Goal: Task Accomplishment & Management: Manage account settings

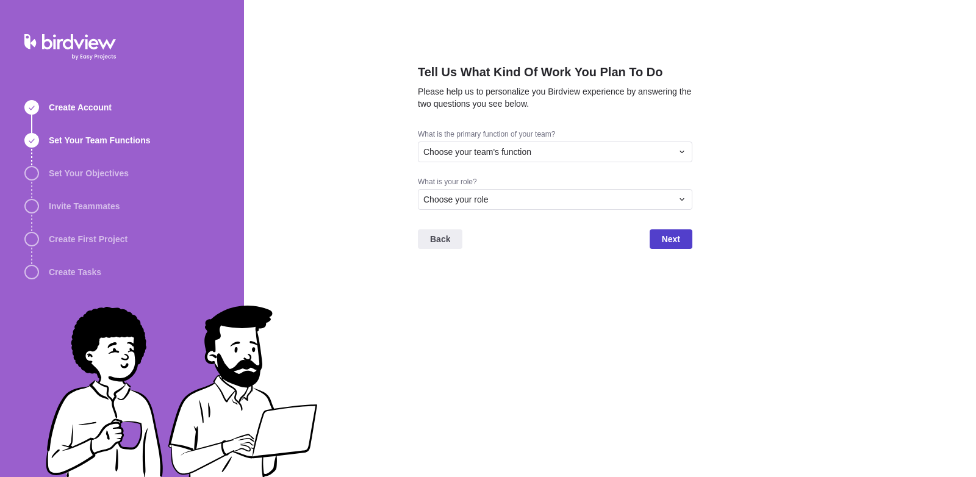
click at [652, 231] on span "Next" at bounding box center [671, 239] width 43 height 20
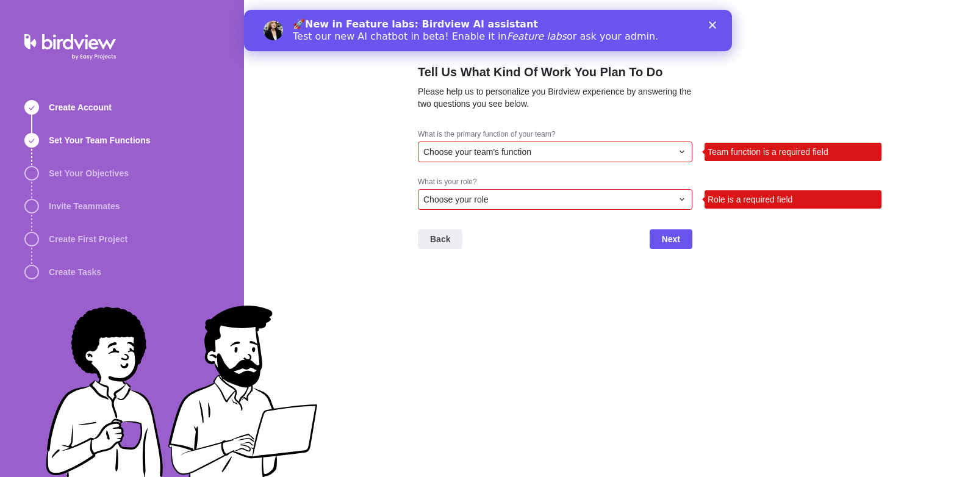
click at [618, 148] on div "Choose your team's function" at bounding box center [548, 152] width 249 height 12
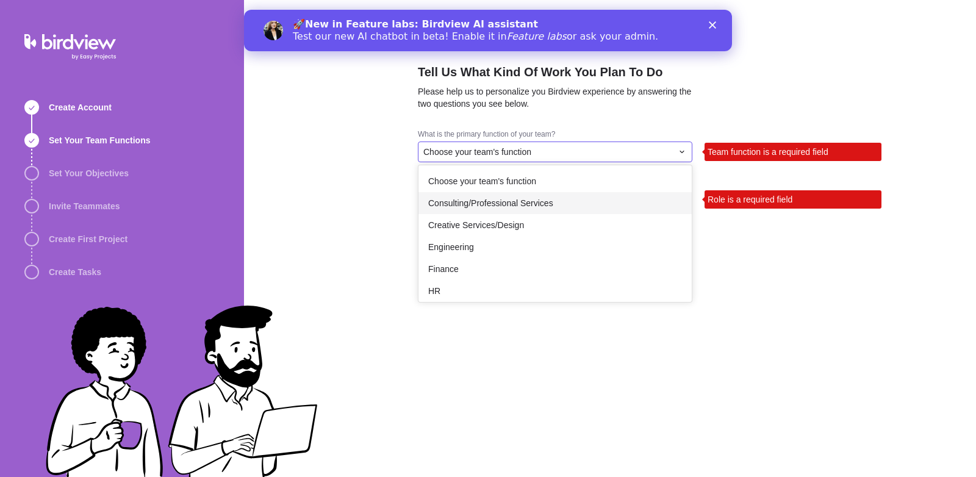
click at [535, 200] on span "Consulting/Professional Services" at bounding box center [490, 203] width 125 height 12
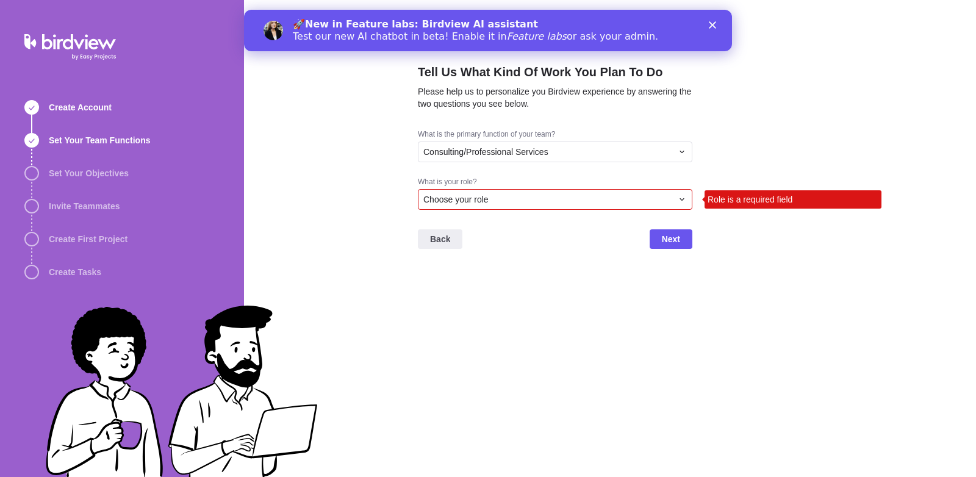
click at [533, 201] on div "Choose your role" at bounding box center [548, 199] width 249 height 12
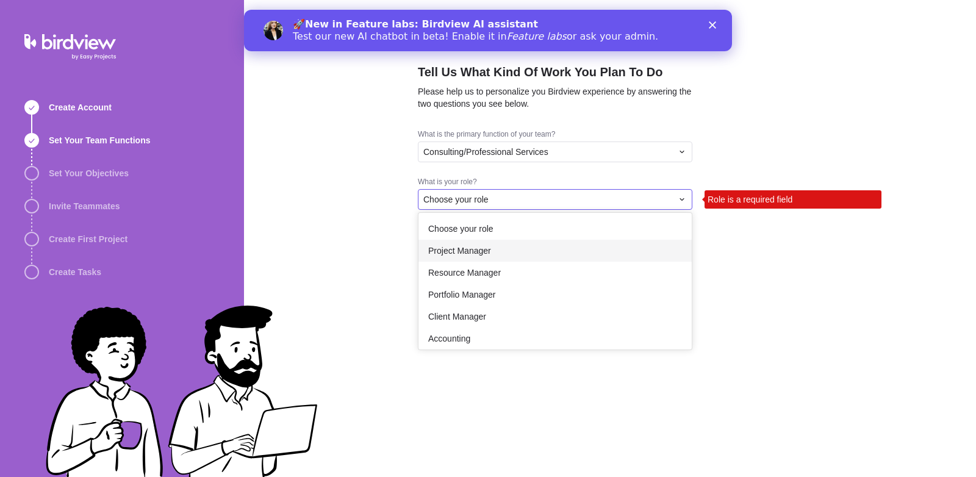
scroll to position [71, 0]
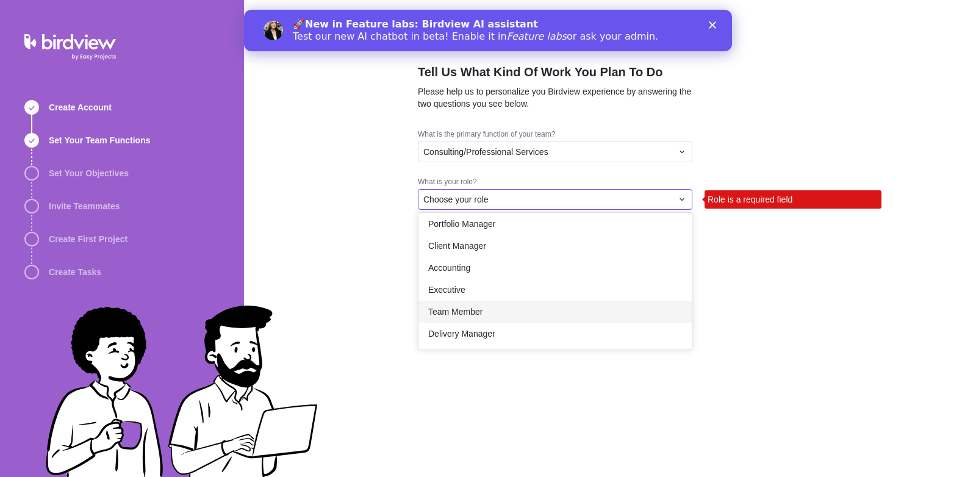
click at [499, 319] on div "Team Member" at bounding box center [555, 312] width 273 height 22
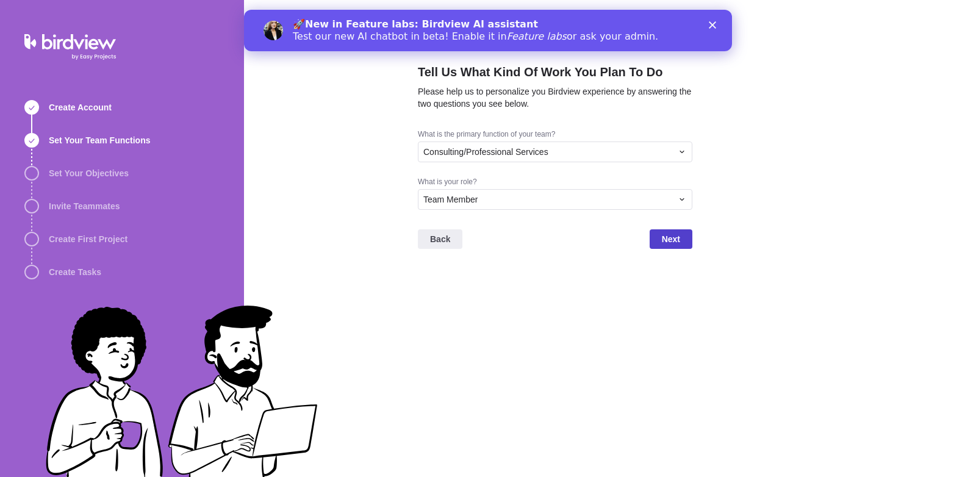
click at [682, 240] on span "Next" at bounding box center [671, 239] width 43 height 20
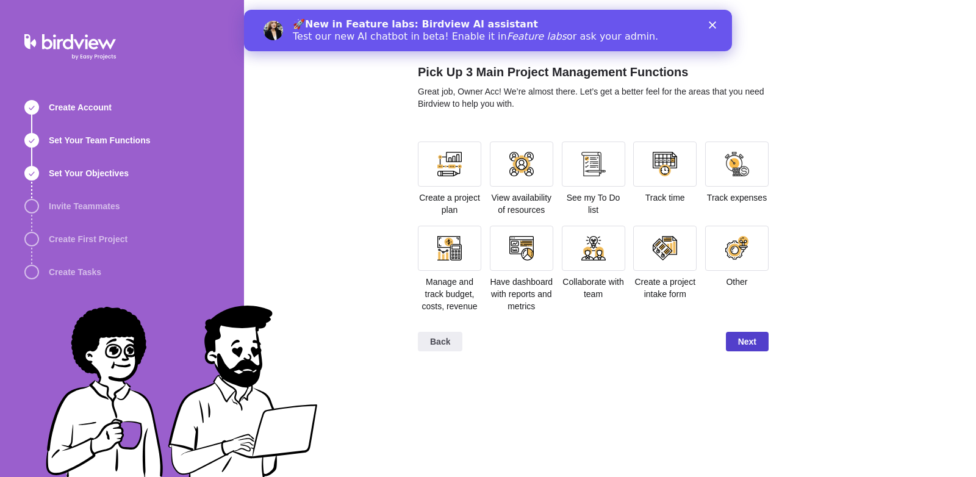
click at [737, 334] on span "Next" at bounding box center [747, 342] width 43 height 20
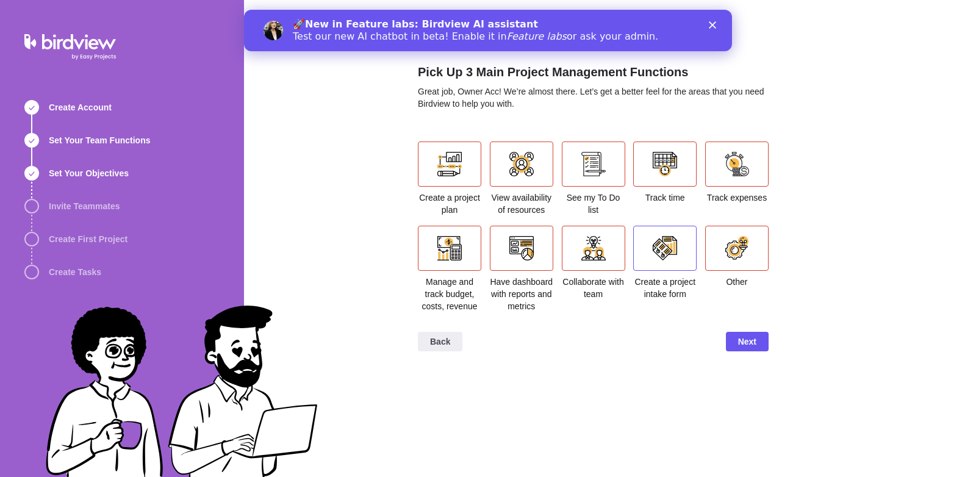
click at [666, 243] on div at bounding box center [665, 248] width 24 height 24
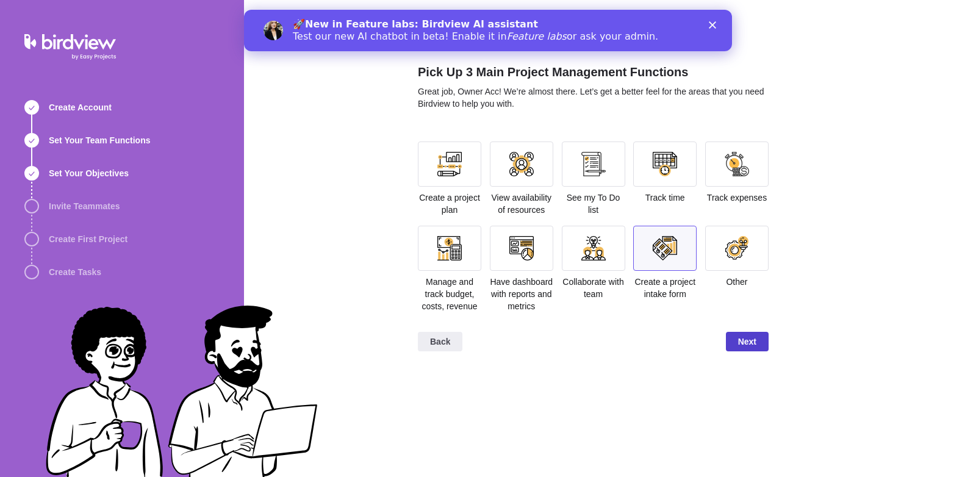
click at [749, 337] on span "Next" at bounding box center [747, 341] width 18 height 15
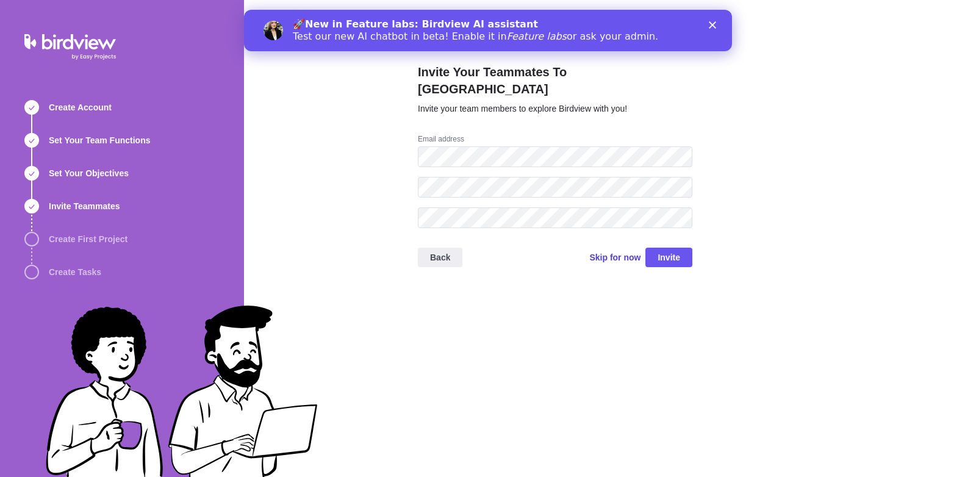
click at [599, 251] on span "Skip for now" at bounding box center [615, 257] width 51 height 12
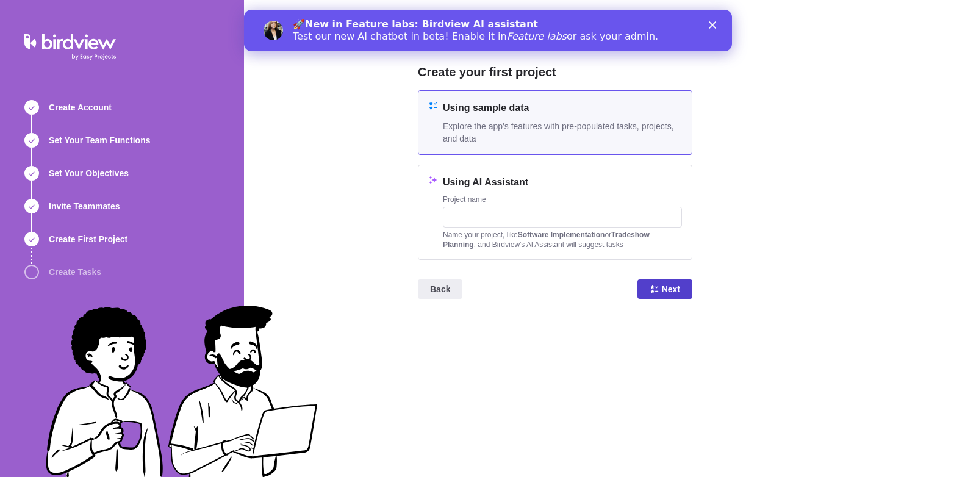
click at [649, 289] on span "Next" at bounding box center [665, 290] width 55 height 20
click at [715, 23] on polygon "Close" at bounding box center [712, 24] width 7 height 7
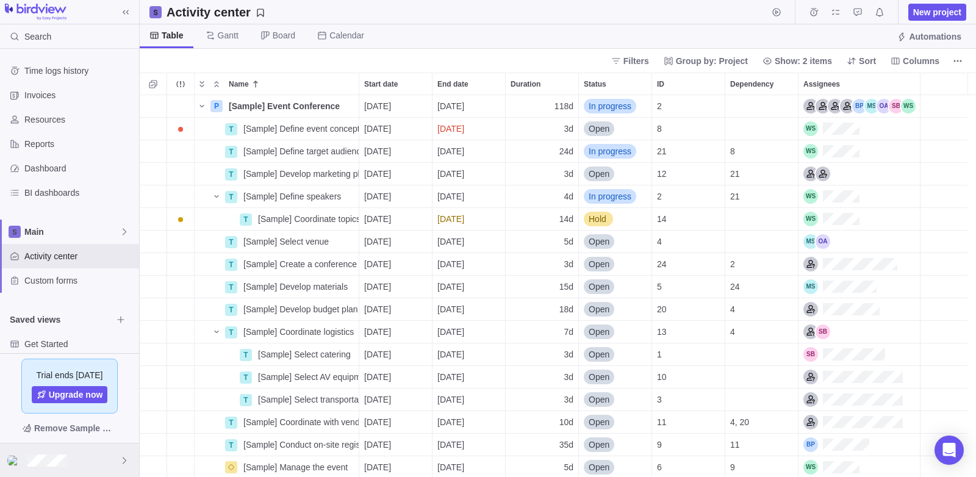
click at [19, 467] on div at bounding box center [69, 461] width 139 height 34
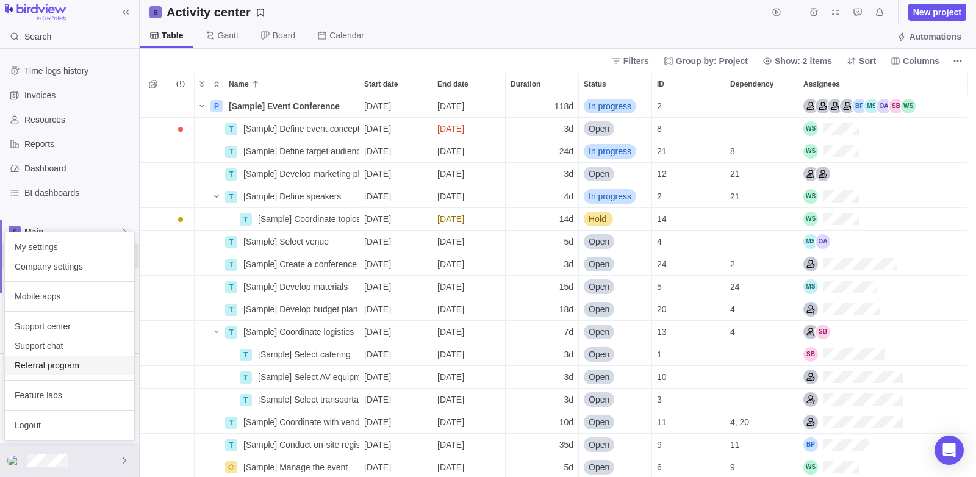
scroll to position [373, 828]
click at [145, 159] on body "Search Time logs history Invoices Resources Reports Dashboard BI dashboards Mai…" at bounding box center [488, 238] width 976 height 477
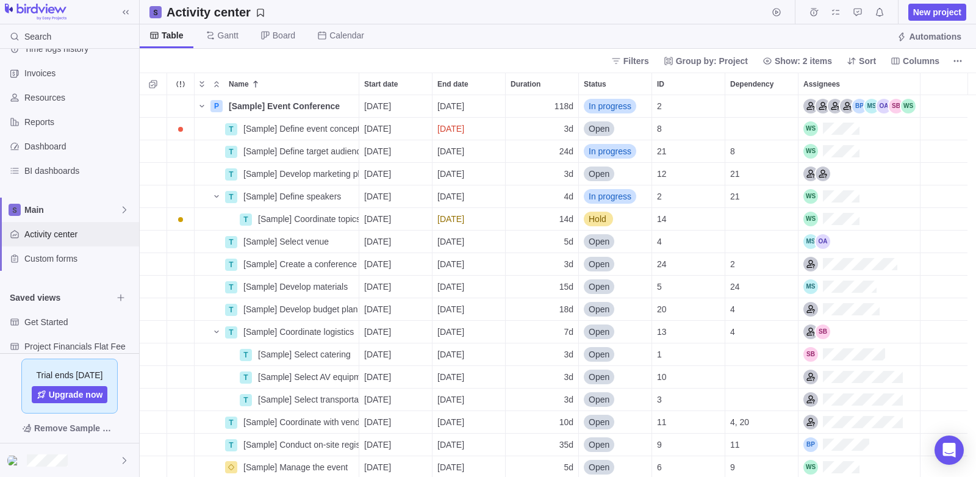
scroll to position [0, 0]
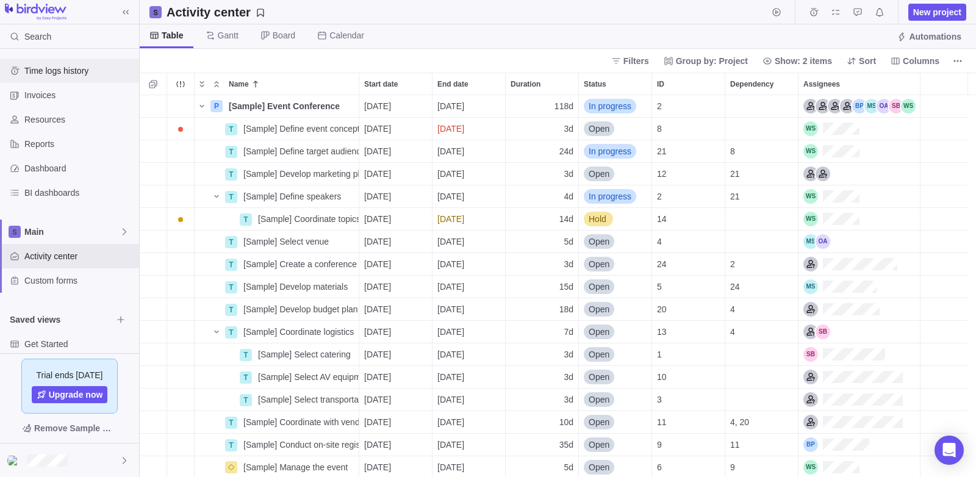
click at [49, 73] on span "Time logs history" at bounding box center [79, 71] width 110 height 12
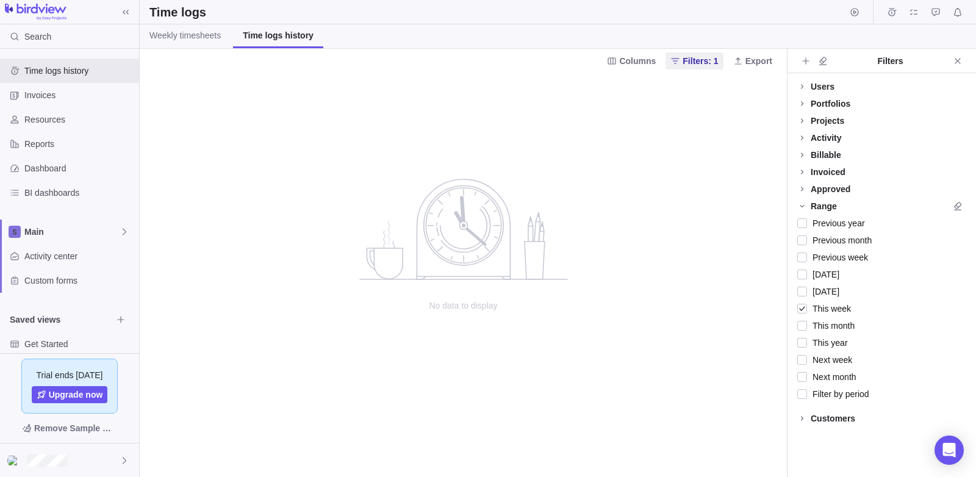
click at [834, 82] on div "Users" at bounding box center [882, 86] width 189 height 17
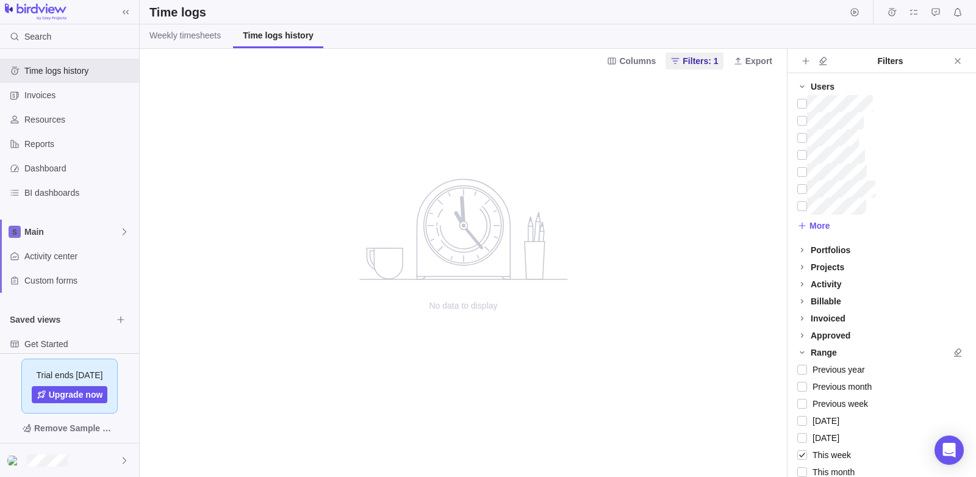
click at [834, 82] on div "Users" at bounding box center [882, 86] width 189 height 17
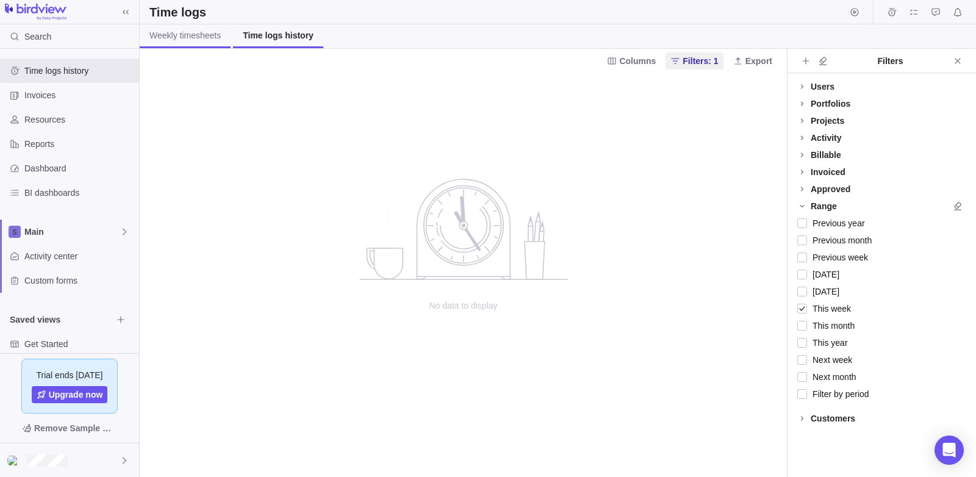
click at [219, 31] on span "Weekly timesheets" at bounding box center [185, 35] width 71 height 12
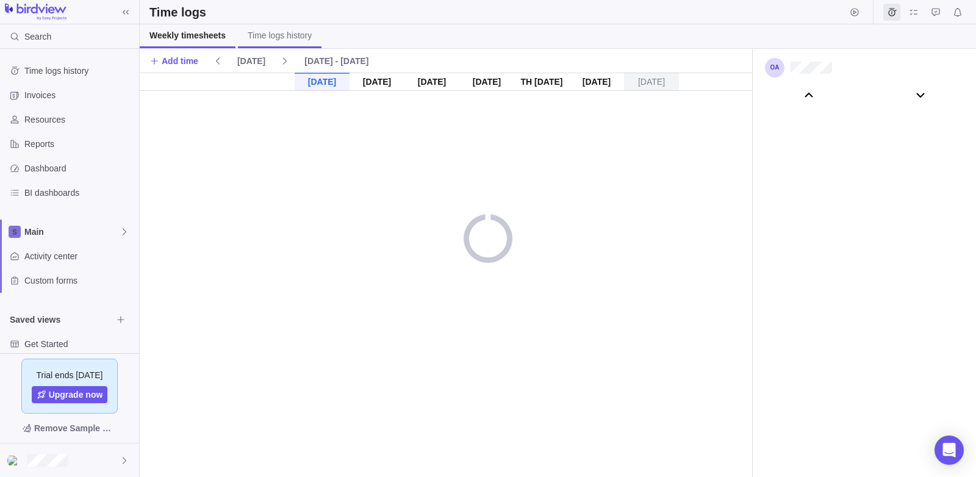
scroll to position [68217, 0]
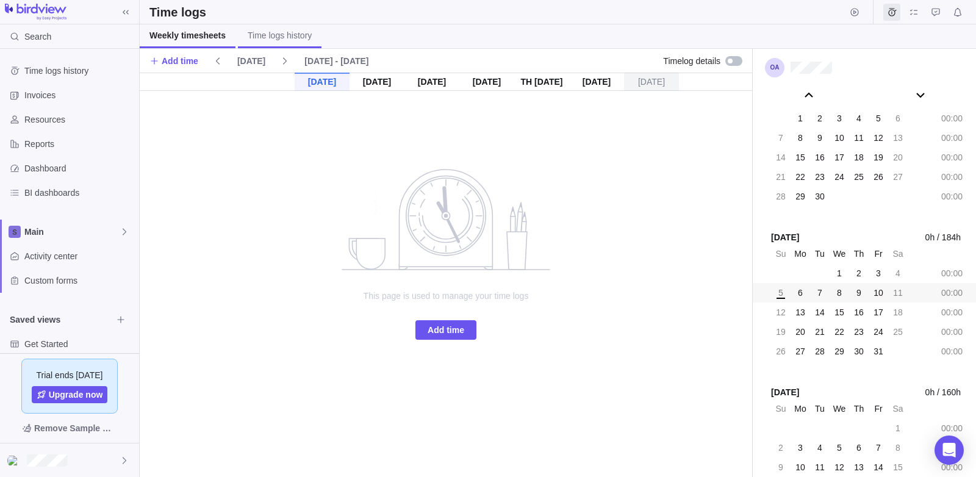
click at [258, 37] on span "Time logs history" at bounding box center [280, 35] width 64 height 12
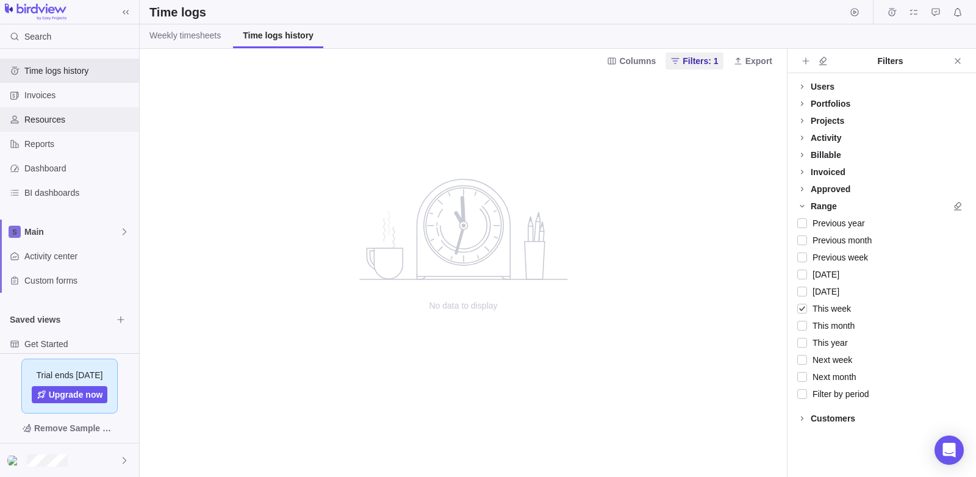
click at [65, 121] on span "Resources" at bounding box center [79, 120] width 110 height 12
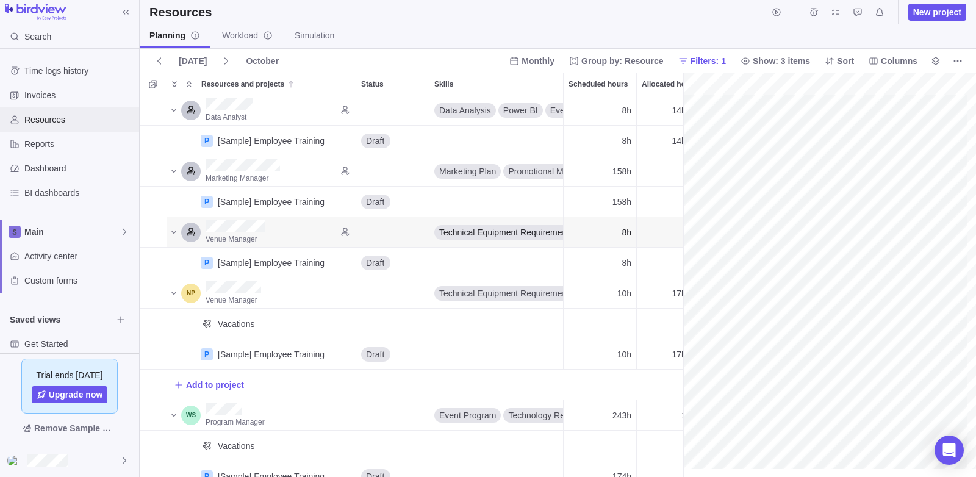
scroll to position [0, 222]
click at [245, 48] on link "Workload" at bounding box center [247, 36] width 70 height 24
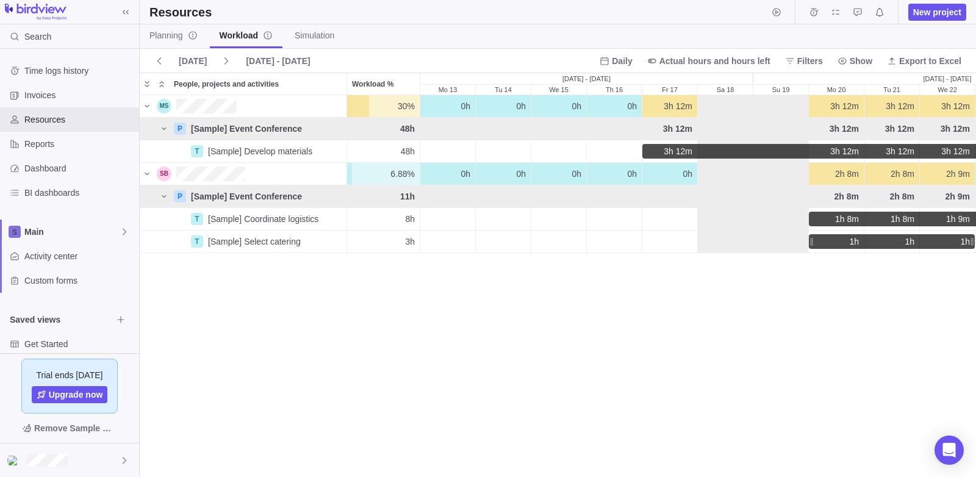
scroll to position [372, 828]
click at [290, 37] on link "Simulation" at bounding box center [314, 36] width 59 height 24
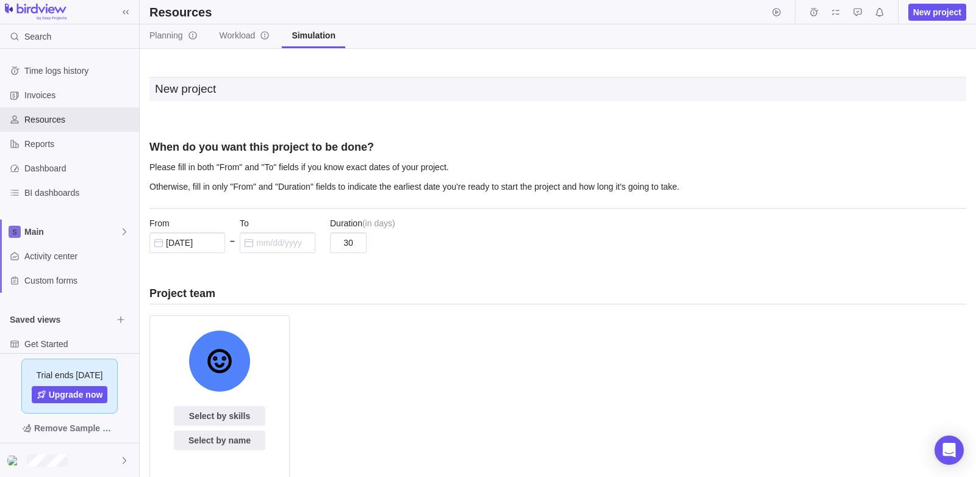
scroll to position [184, 0]
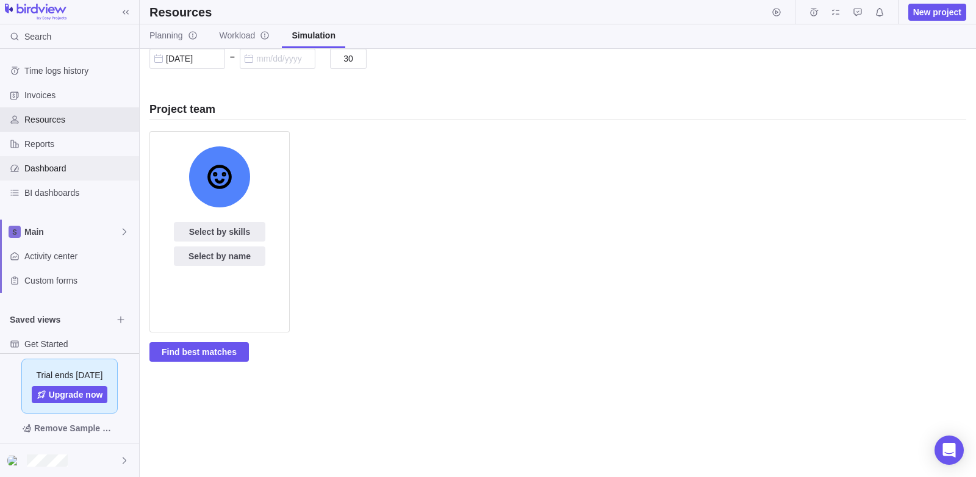
click at [50, 170] on span "Dashboard" at bounding box center [79, 168] width 110 height 12
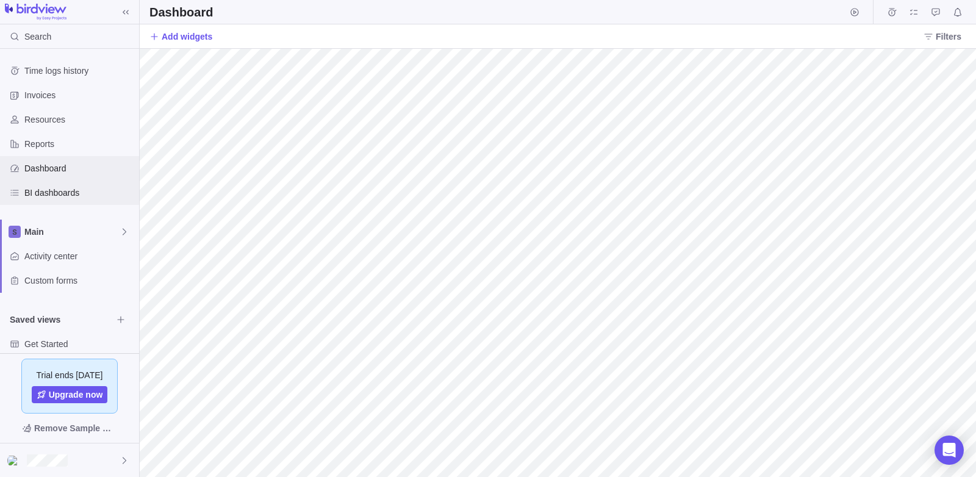
click at [48, 187] on span "BI dashboards" at bounding box center [79, 193] width 110 height 12
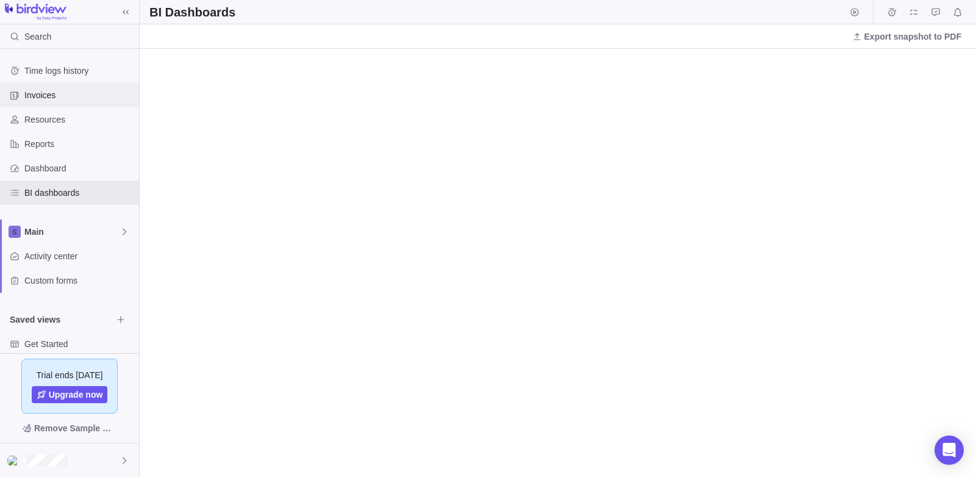
click at [49, 99] on span "Invoices" at bounding box center [79, 95] width 110 height 12
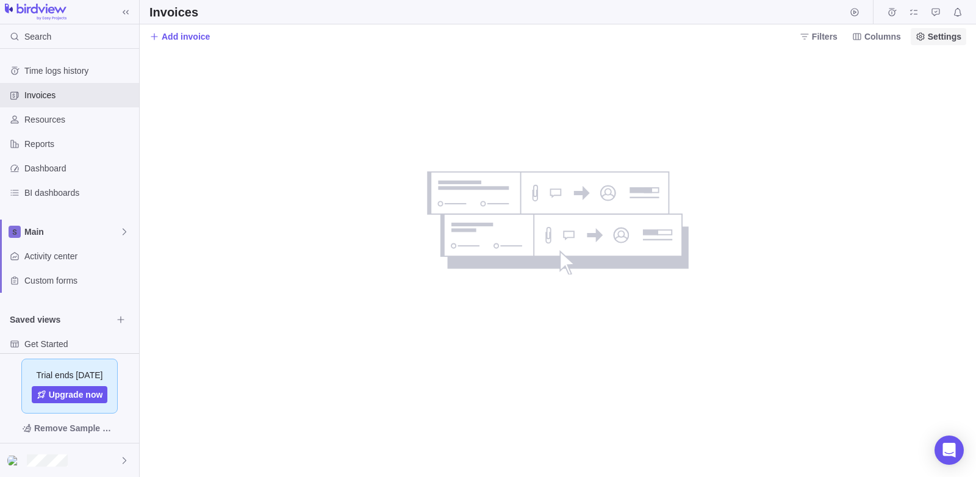
click at [943, 35] on span "Settings" at bounding box center [945, 37] width 34 height 12
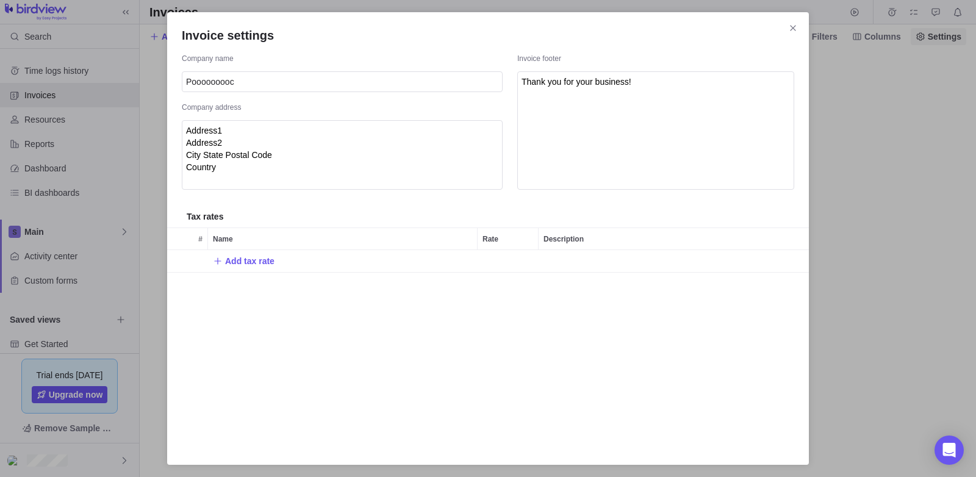
scroll to position [194, 633]
click at [0, 322] on div "Invoice settings Company name Pooooooooc Company address Address1 Address2 City…" at bounding box center [488, 238] width 976 height 477
click at [23, 270] on div "Invoice settings Company name Pooooooooc Company address Address1 Address2 City…" at bounding box center [488, 238] width 976 height 477
click at [790, 35] on span "Close" at bounding box center [793, 28] width 17 height 17
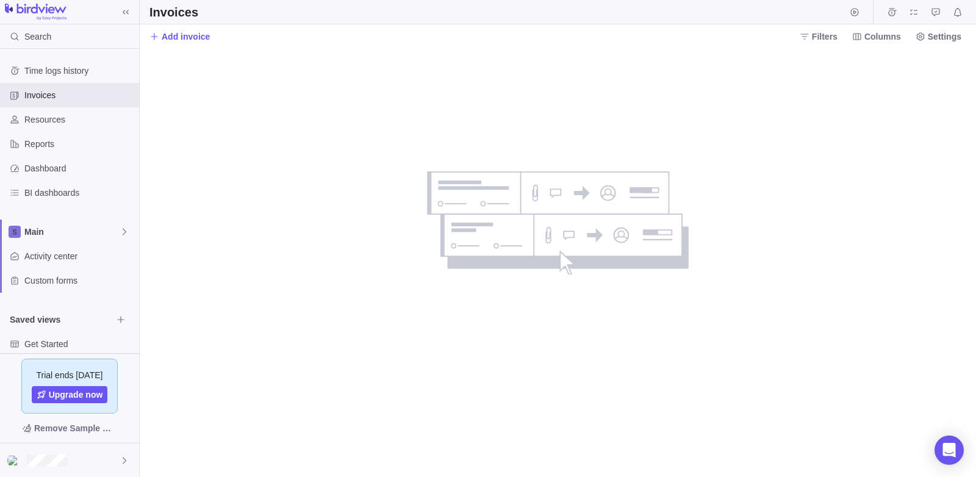
scroll to position [85, 0]
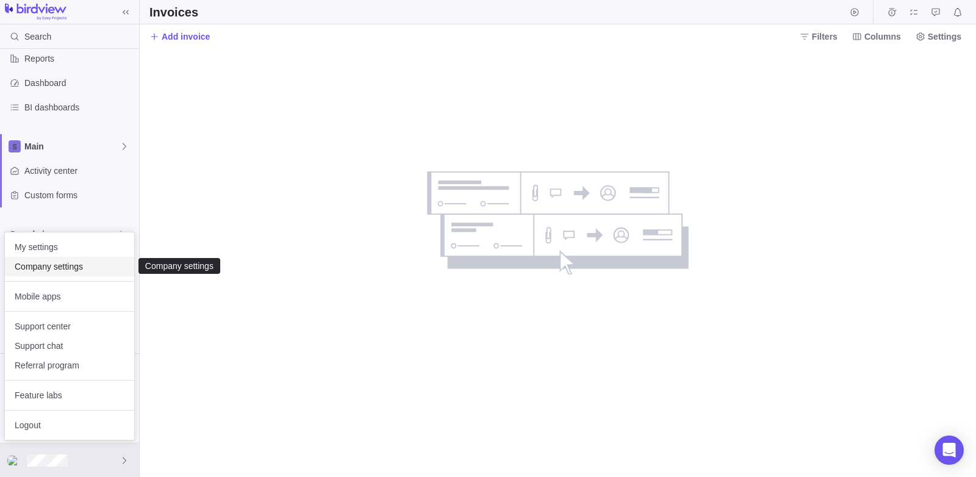
click at [56, 275] on div "Company settings" at bounding box center [69, 267] width 129 height 20
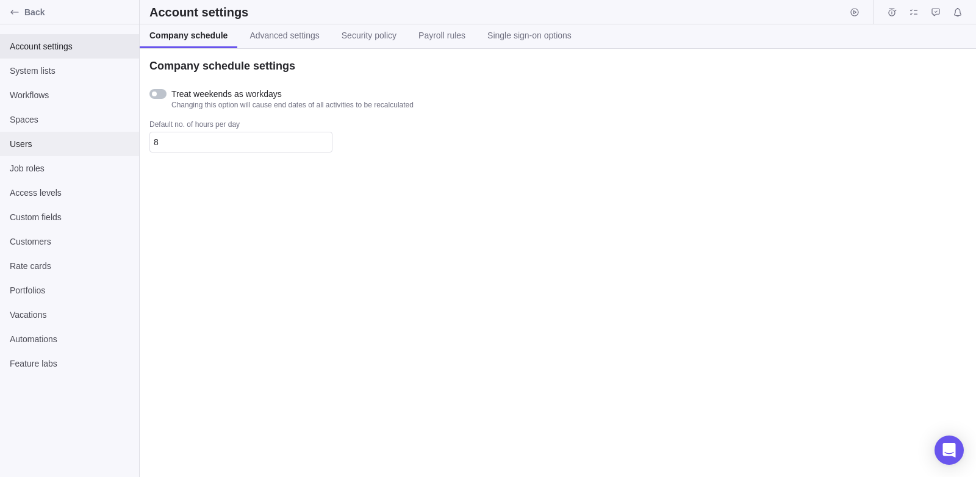
click at [57, 145] on span "Users" at bounding box center [70, 144] width 120 height 12
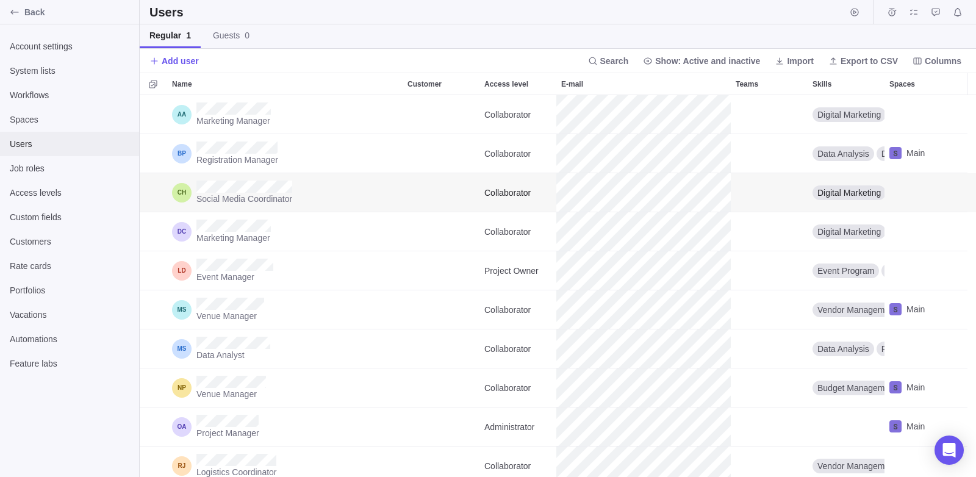
scroll to position [373, 828]
click at [194, 60] on span "Add user" at bounding box center [180, 61] width 37 height 12
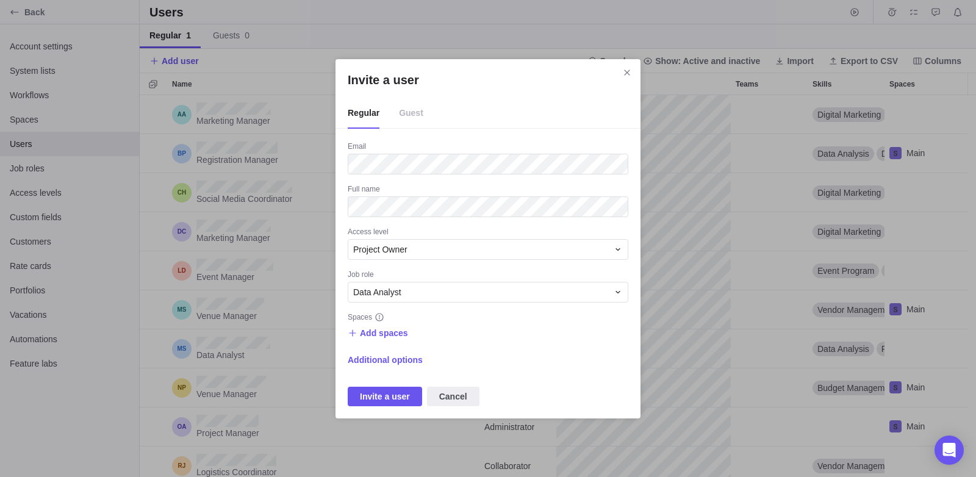
click at [408, 117] on span "Guest" at bounding box center [411, 113] width 24 height 31
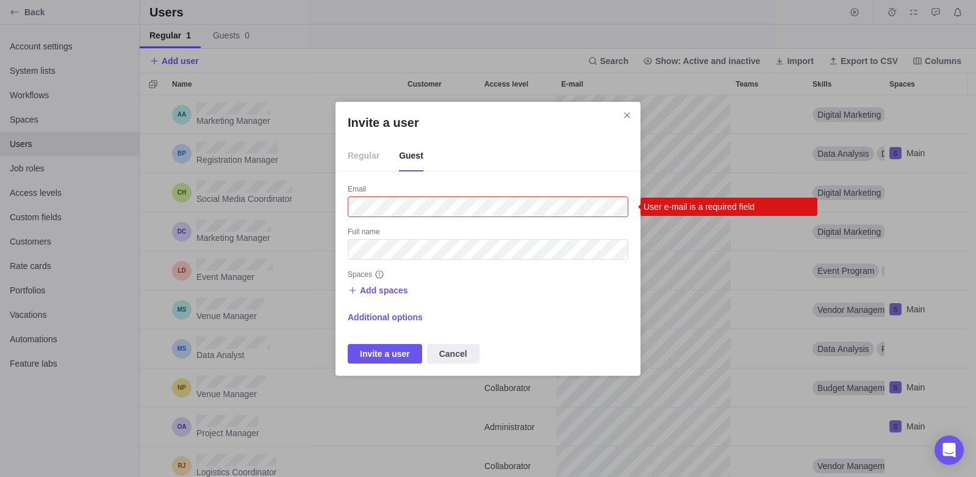
click at [370, 153] on span "Regular" at bounding box center [364, 156] width 32 height 31
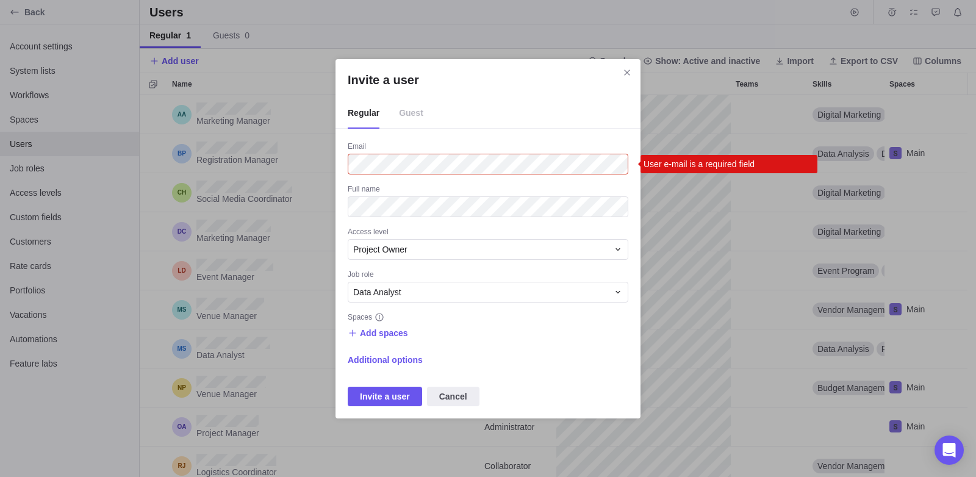
click at [391, 304] on div "Email User e-mail is a required field Full name Access level Project Owner Job …" at bounding box center [488, 274] width 281 height 265
click at [392, 301] on div "Data Analyst" at bounding box center [488, 292] width 281 height 21
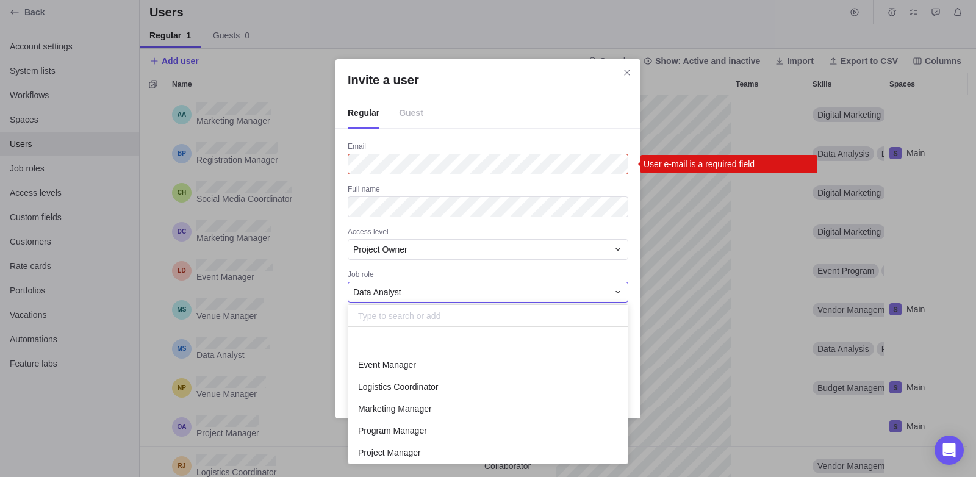
scroll to position [70, 0]
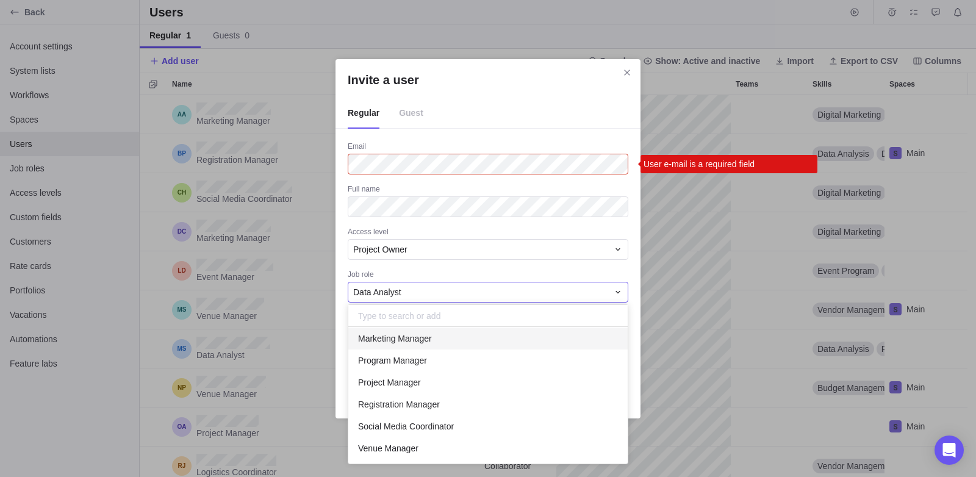
click at [411, 274] on div "Invite a user Regular Guest Email User e-mail is a required field Full name Acc…" at bounding box center [488, 238] width 976 height 477
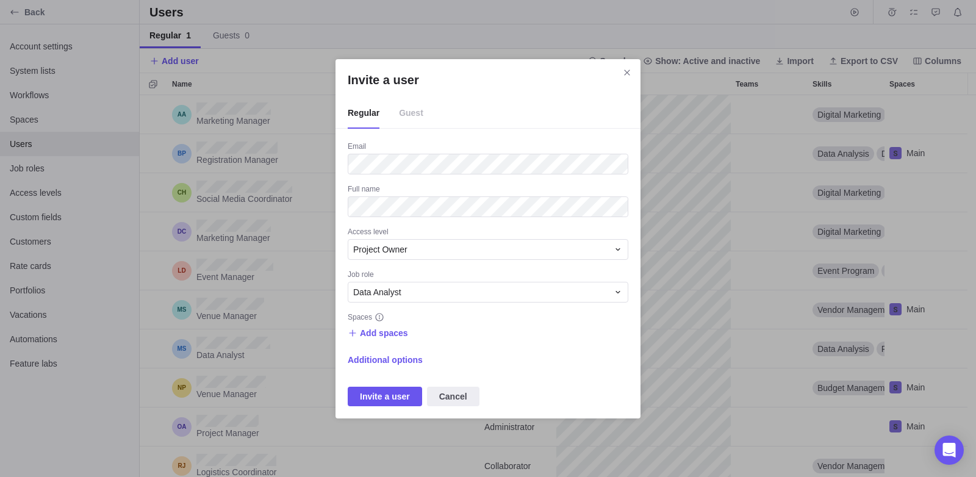
click at [386, 218] on div "Email Full name Access level Project Owner Job role Data Analyst Spaces Add spa…" at bounding box center [488, 274] width 281 height 265
click at [403, 289] on div "Data Analyst" at bounding box center [480, 292] width 255 height 12
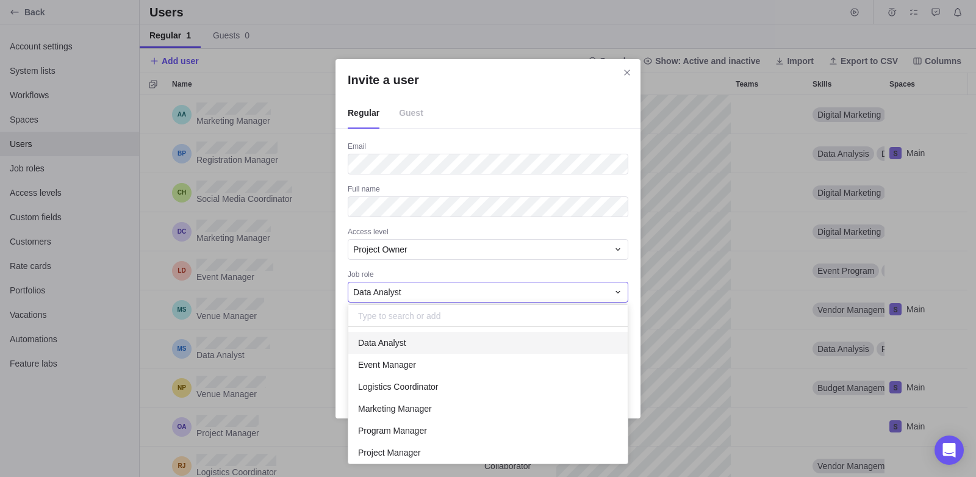
scroll to position [128, 271]
click at [410, 248] on div "Invite a user Regular Guest Email Full name Access level Project Owner Job role…" at bounding box center [488, 238] width 976 height 477
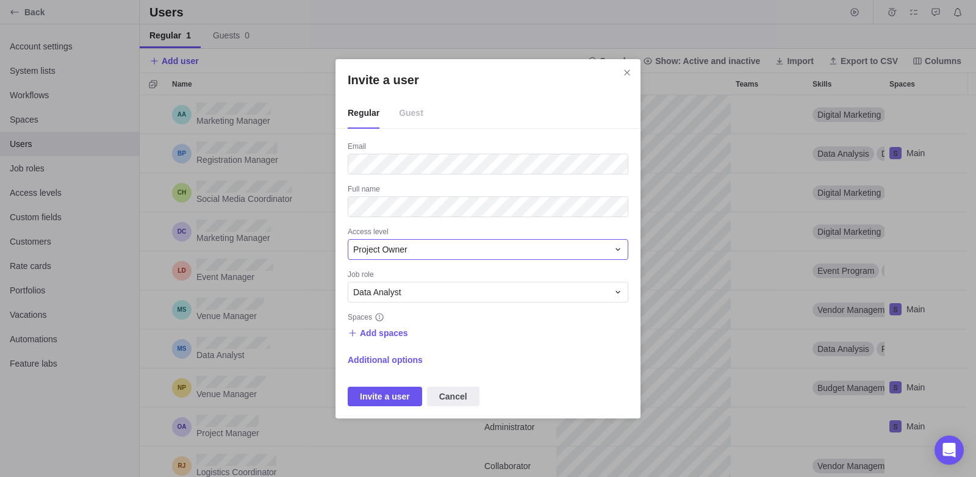
click at [409, 251] on div "Project Owner" at bounding box center [480, 250] width 255 height 12
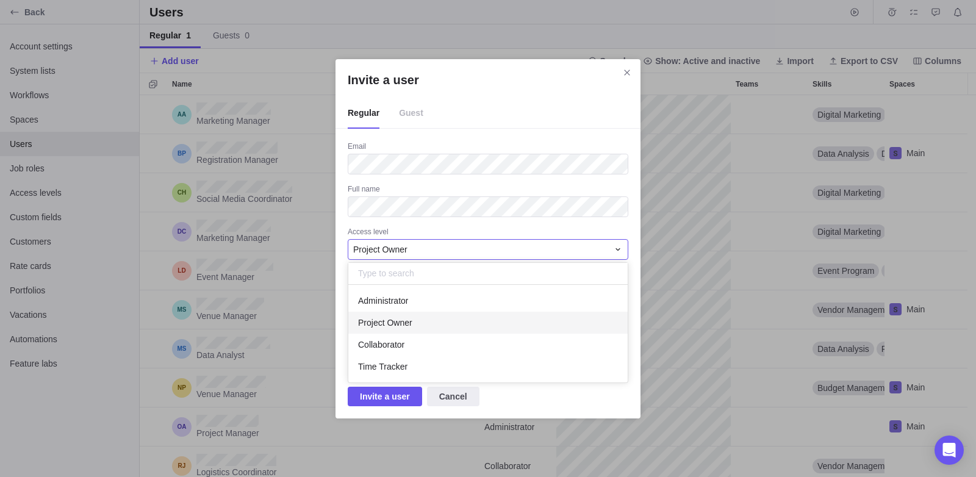
scroll to position [88, 271]
click at [438, 360] on div "Time Tracker" at bounding box center [488, 367] width 280 height 22
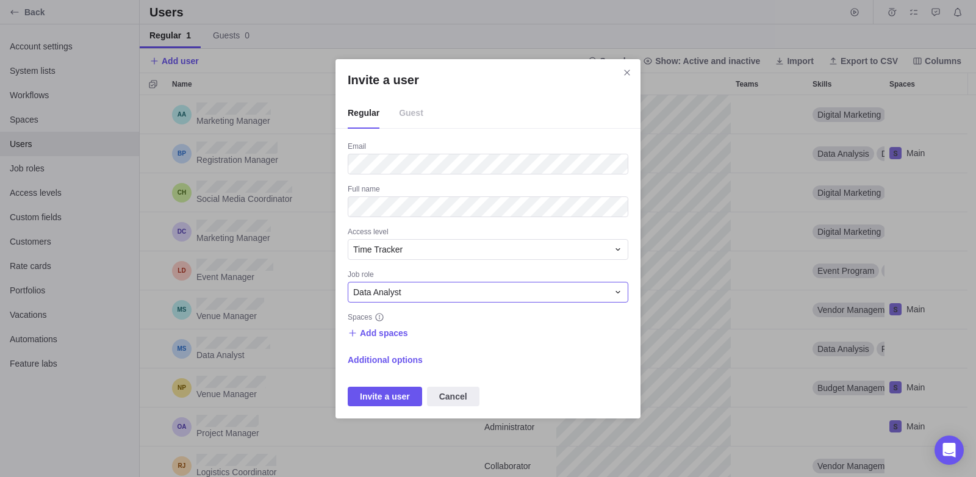
click at [418, 296] on div "Data Analyst" at bounding box center [480, 292] width 255 height 12
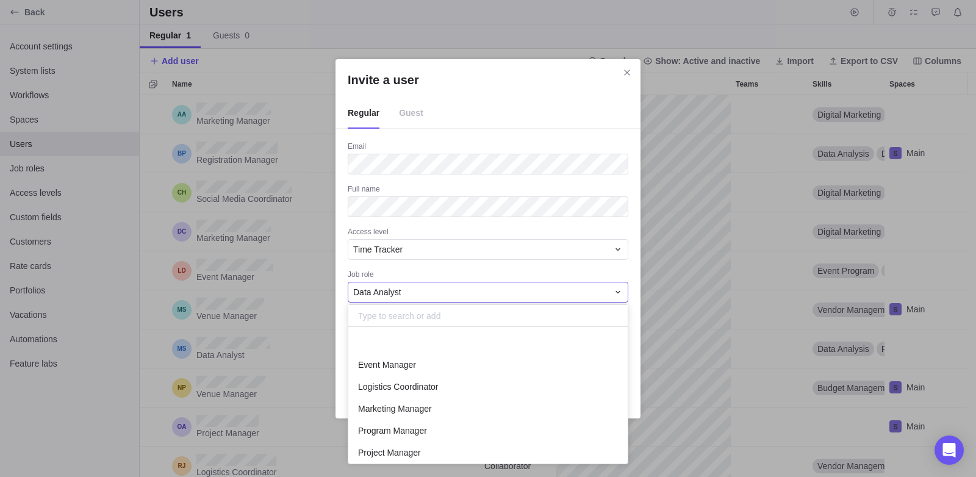
scroll to position [70, 0]
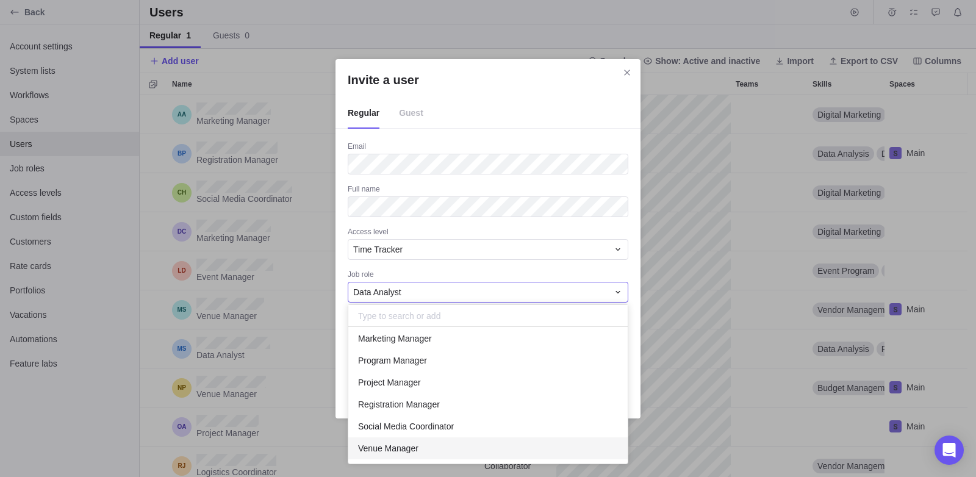
click at [449, 448] on div "Venue Manager" at bounding box center [488, 449] width 280 height 22
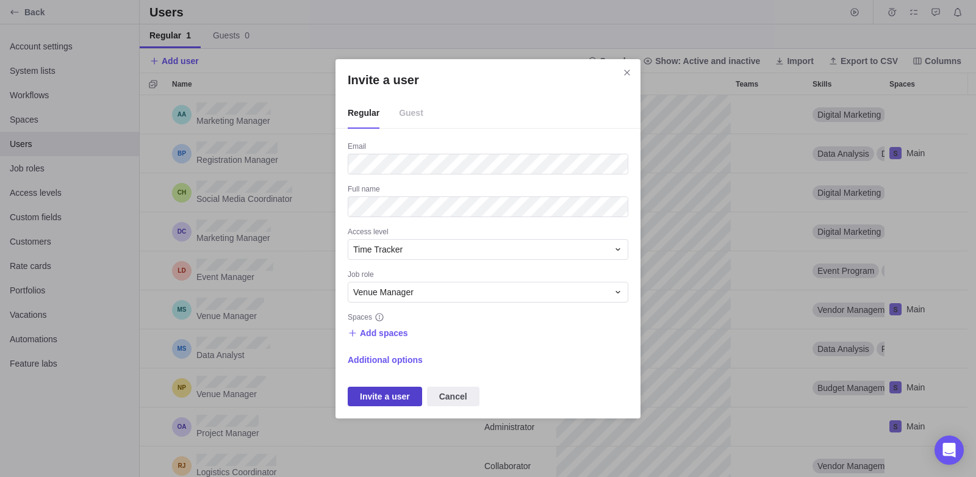
click at [384, 399] on span "Invite a user" at bounding box center [385, 396] width 50 height 15
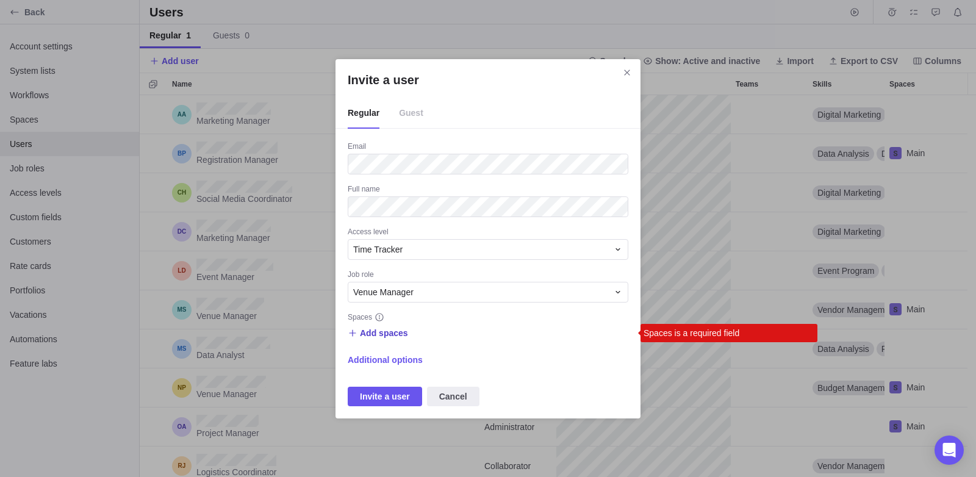
click at [380, 328] on span "Add spaces" at bounding box center [384, 333] width 48 height 12
click at [390, 377] on span "Main" at bounding box center [384, 383] width 18 height 12
click at [394, 403] on div "Invite a user Regular Guest Email Full name Access level Time Tracker Job role …" at bounding box center [488, 238] width 976 height 477
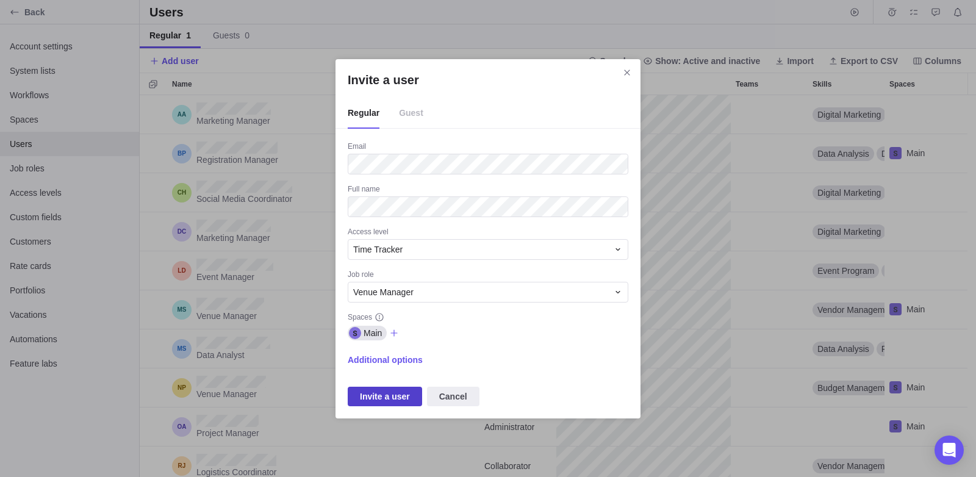
click at [395, 402] on span "Invite a user" at bounding box center [385, 396] width 50 height 15
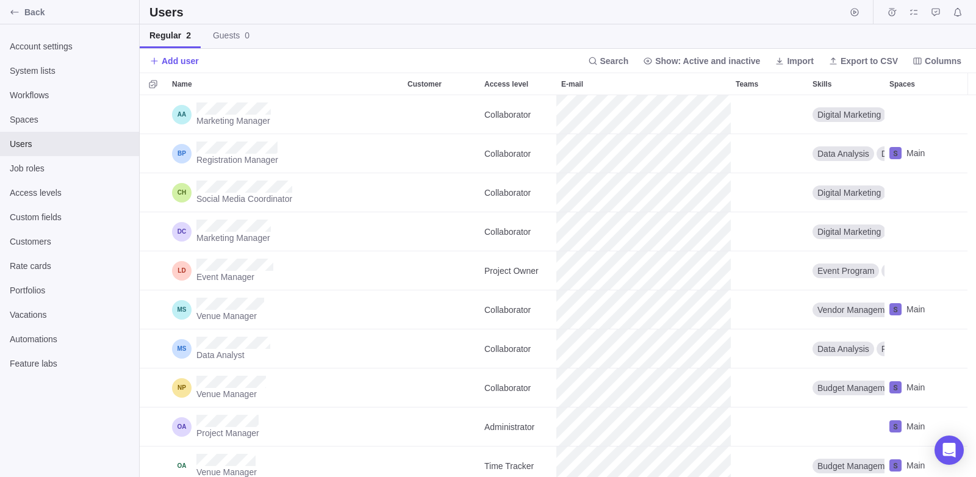
click at [69, 439] on div "Account settings System lists Workflows Spaces Users Job roles Access levels Cu…" at bounding box center [69, 250] width 139 height 453
click at [45, 41] on span "Account settings" at bounding box center [70, 46] width 120 height 12
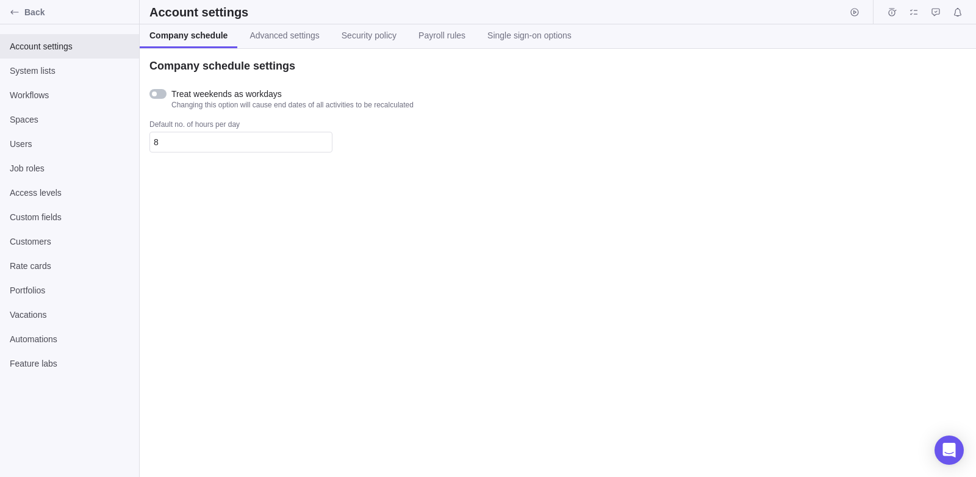
click at [157, 89] on div at bounding box center [158, 94] width 17 height 10
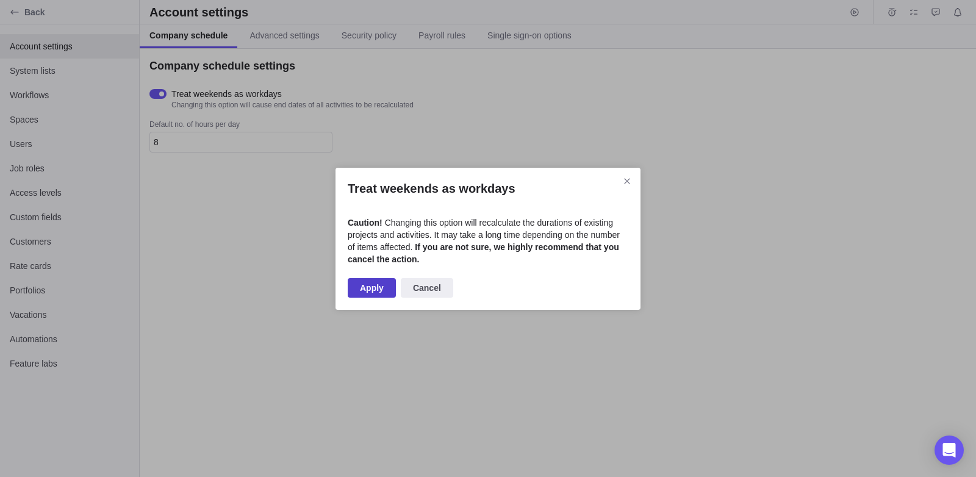
click at [356, 283] on span "Apply" at bounding box center [372, 288] width 48 height 20
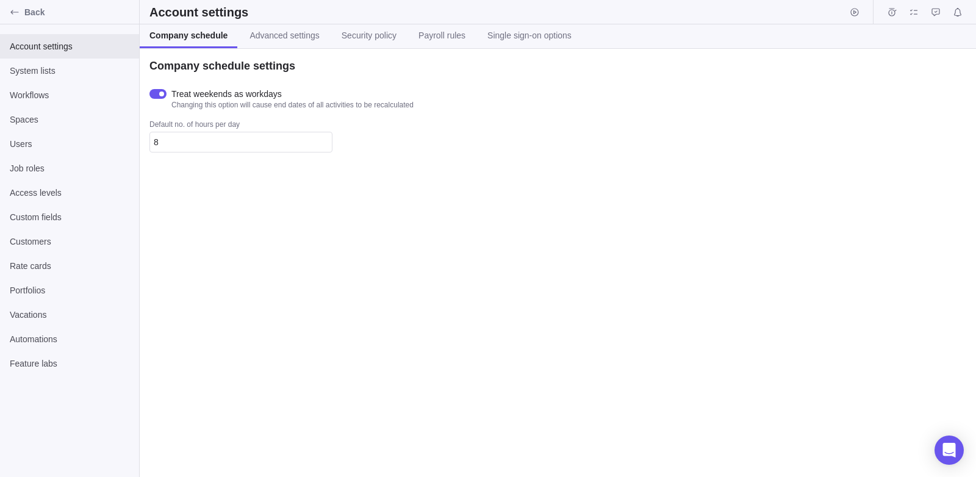
click at [76, 421] on div "Account settings System lists Workflows Spaces Users Job roles Access levels Cu…" at bounding box center [69, 250] width 139 height 453
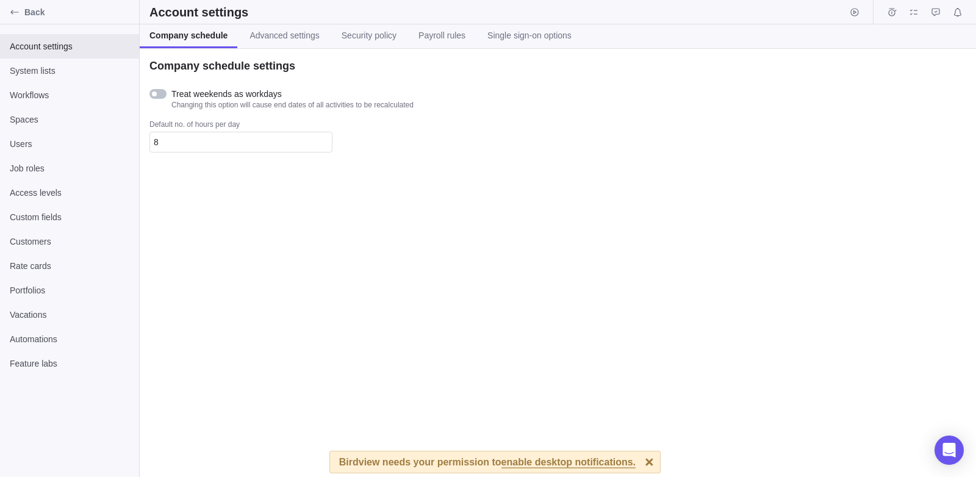
click at [89, 397] on div "Account settings System lists Workflows Spaces Users Job roles Access levels Cu…" at bounding box center [69, 250] width 139 height 453
click at [252, 48] on link "Advanced settings" at bounding box center [284, 36] width 89 height 24
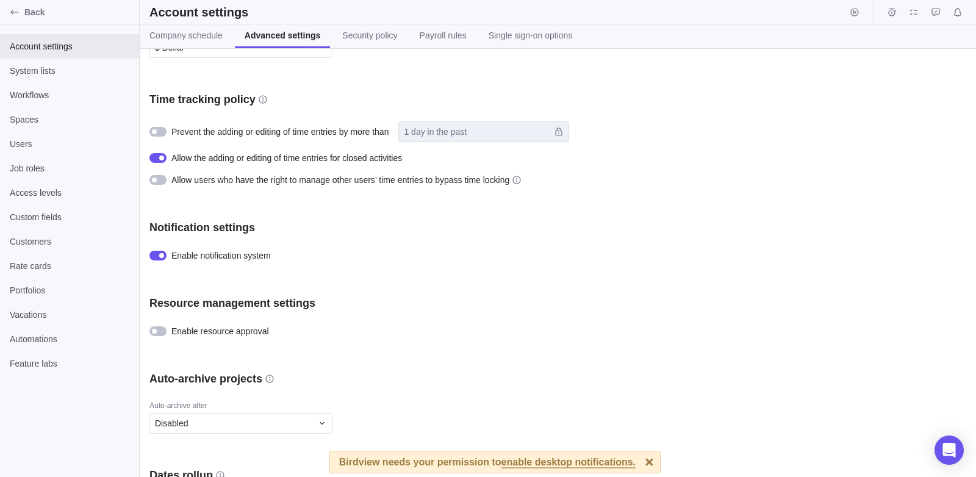
scroll to position [505, 0]
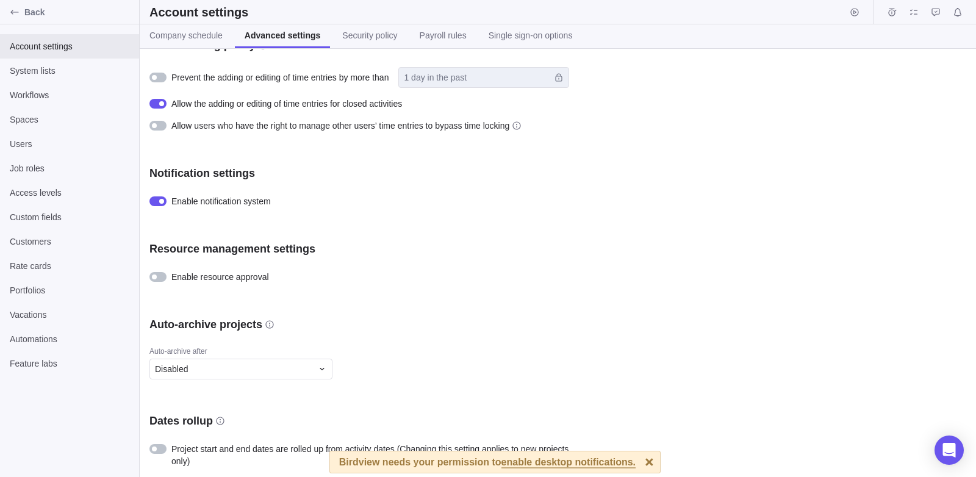
click at [901, 150] on div "Company logo Upload Visibility settings Show portfolios Project creator has ful…" at bounding box center [558, 263] width 837 height 428
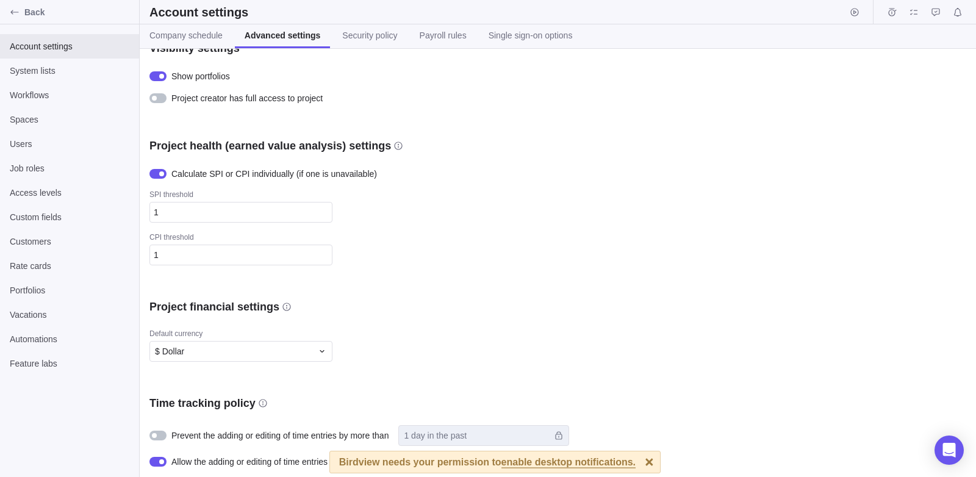
scroll to position [0, 0]
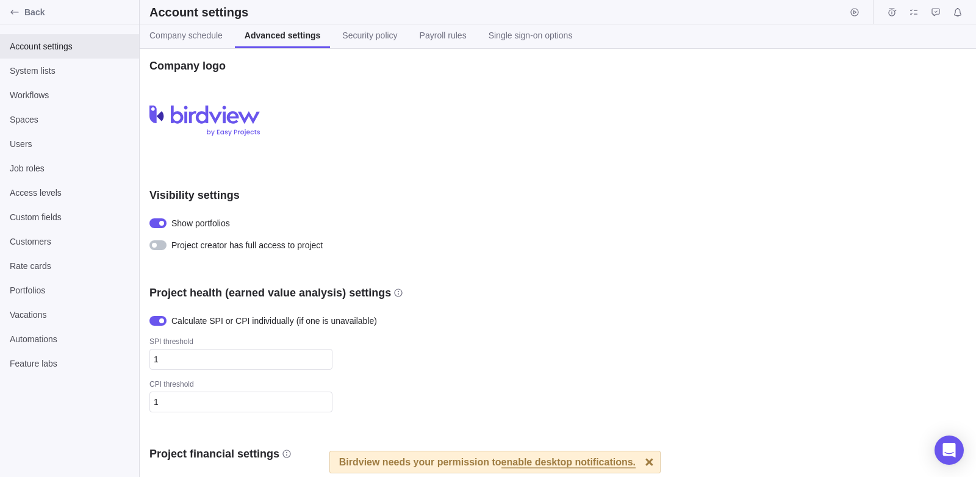
click at [154, 247] on div at bounding box center [154, 245] width 5 height 5
click at [926, 264] on div "Company logo Upload Visibility settings Show portfolios Project creator has ful…" at bounding box center [558, 263] width 837 height 428
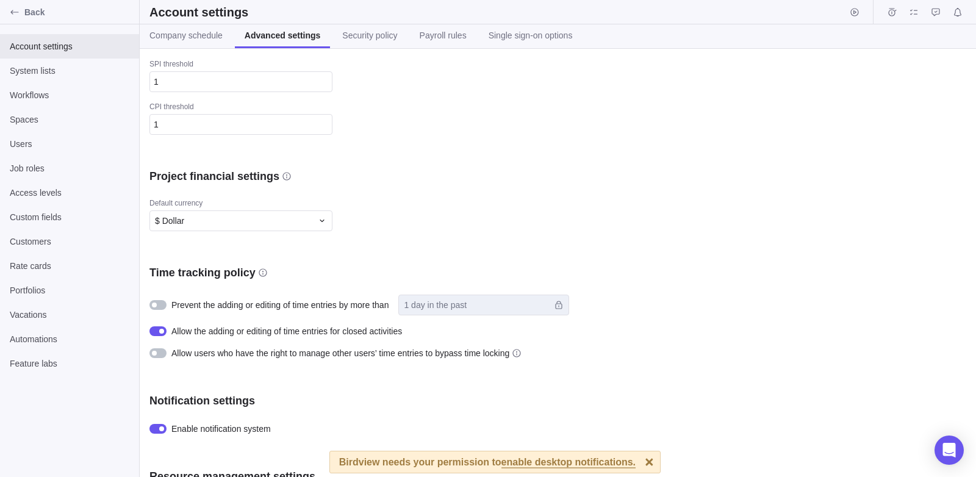
scroll to position [336, 0]
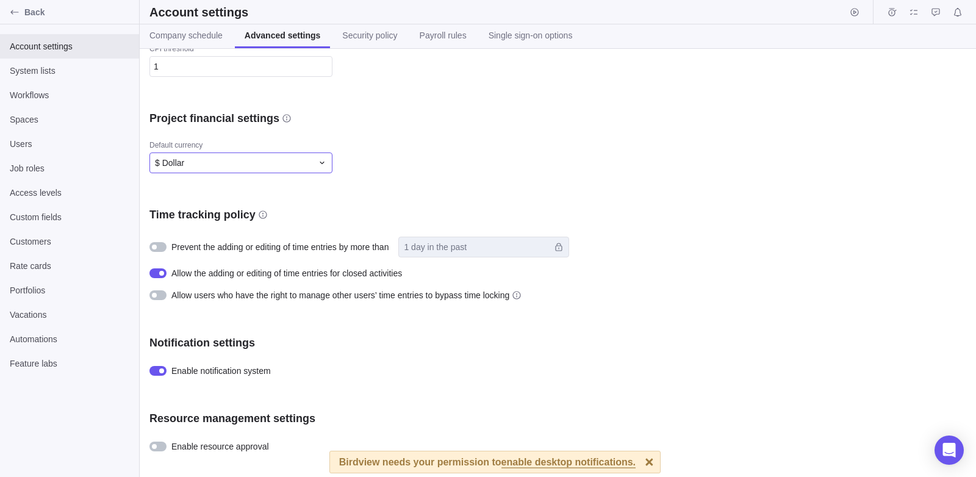
click at [218, 167] on div "$ Dollar" at bounding box center [233, 163] width 157 height 12
